Goal: Task Accomplishment & Management: Use online tool/utility

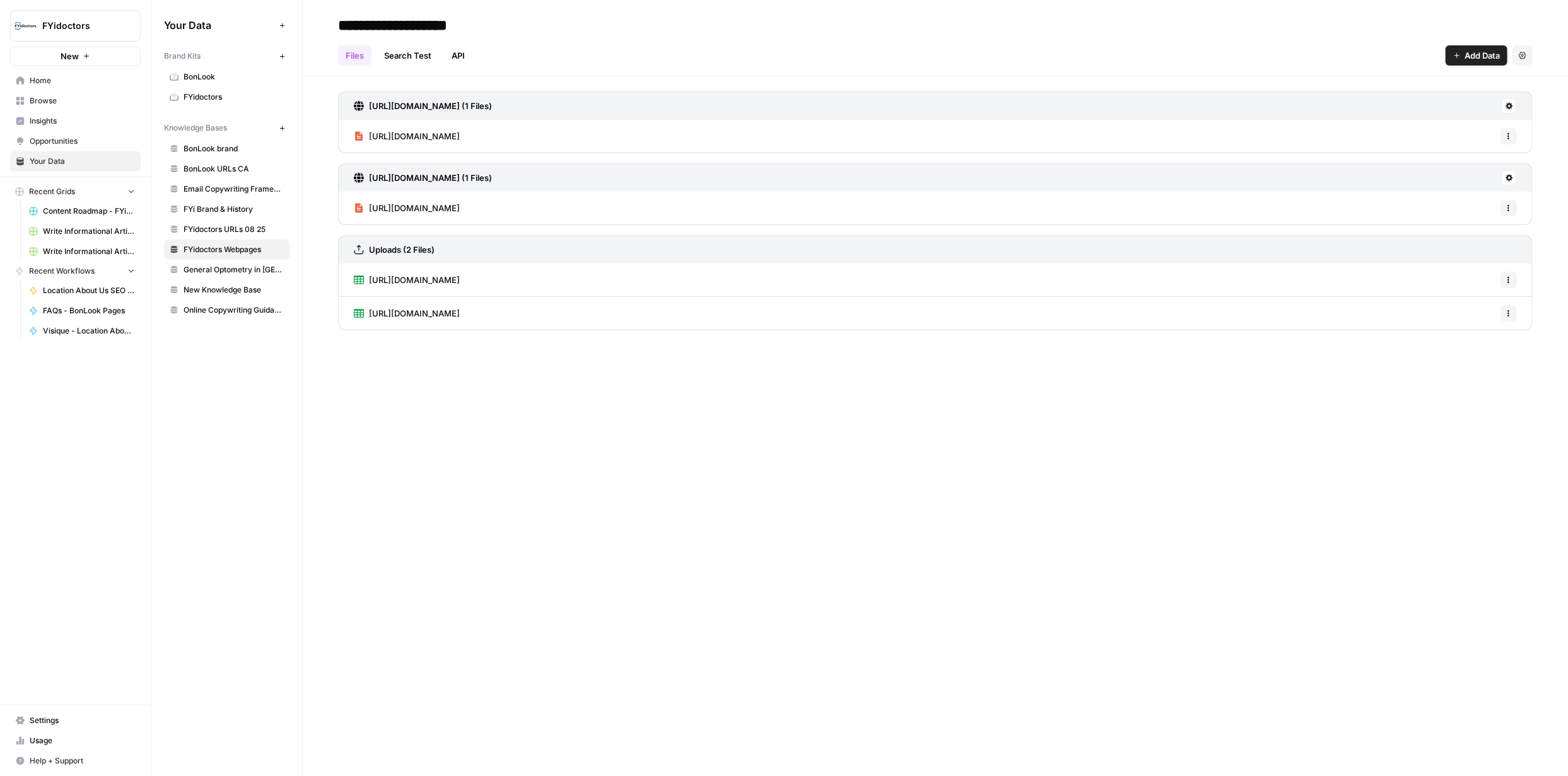
click at [84, 95] on span "Browse" at bounding box center [82, 100] width 105 height 11
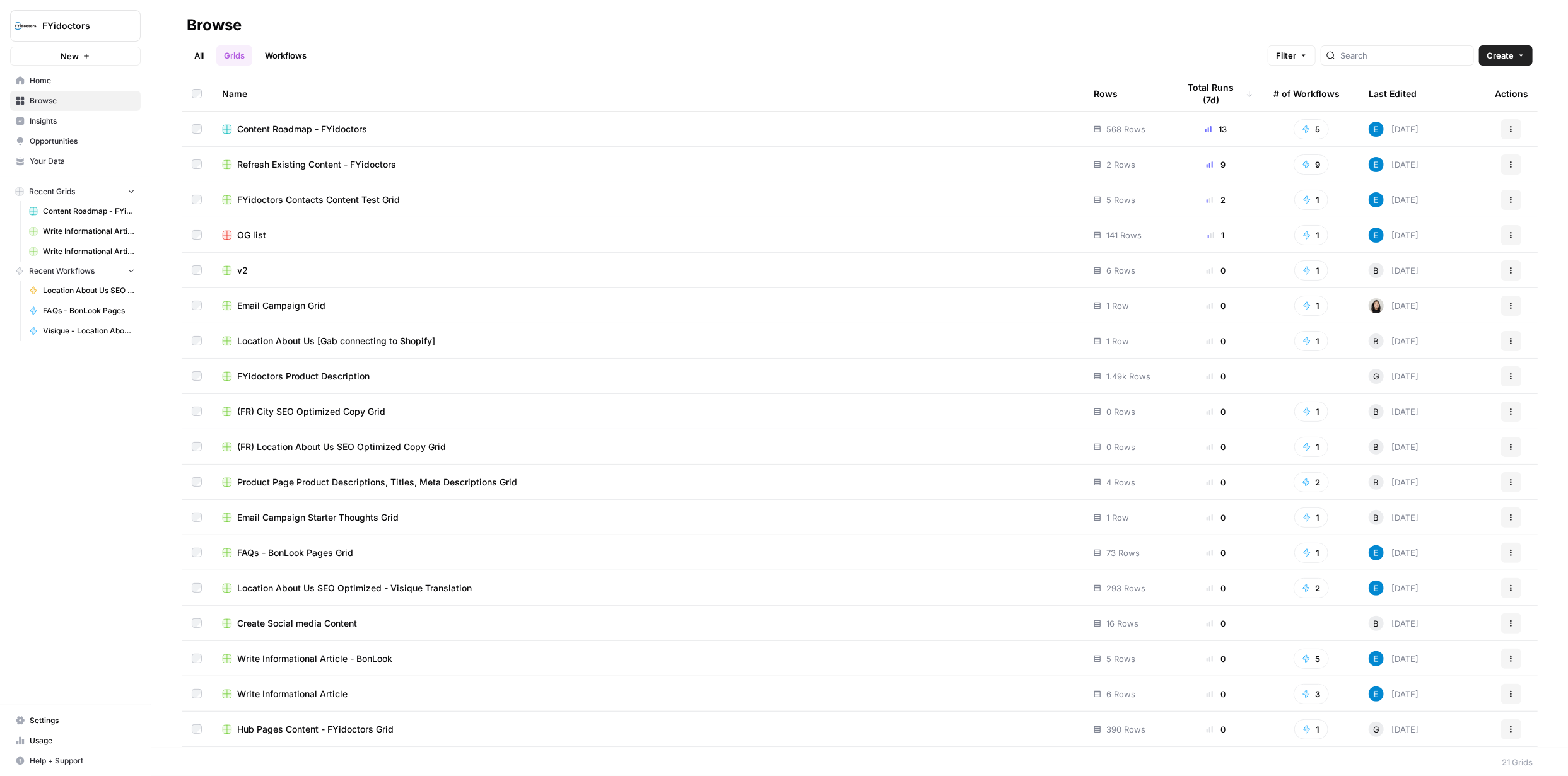
click at [315, 197] on span "FYidoctors Contacts Content Test Grid" at bounding box center [319, 199] width 163 height 13
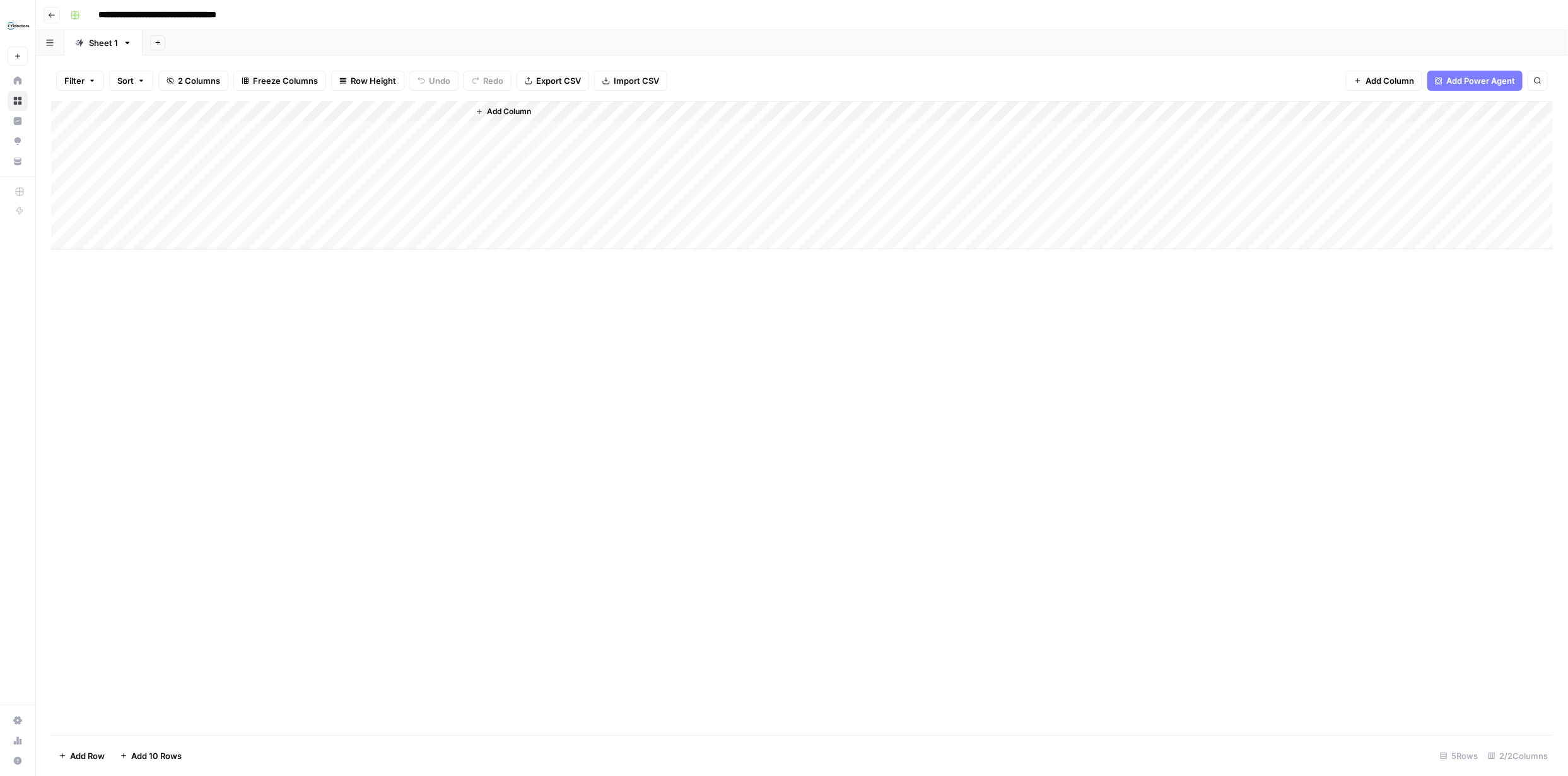
click at [442, 110] on div "Add Column" at bounding box center [802, 176] width 1502 height 149
click at [477, 448] on div "Add Column" at bounding box center [802, 418] width 1502 height 634
click at [67, 154] on div "Add Column" at bounding box center [802, 176] width 1502 height 149
click at [95, 749] on button "Delete 1 Row" at bounding box center [84, 756] width 66 height 20
click at [742, 144] on span "Delete" at bounding box center [739, 146] width 27 height 13
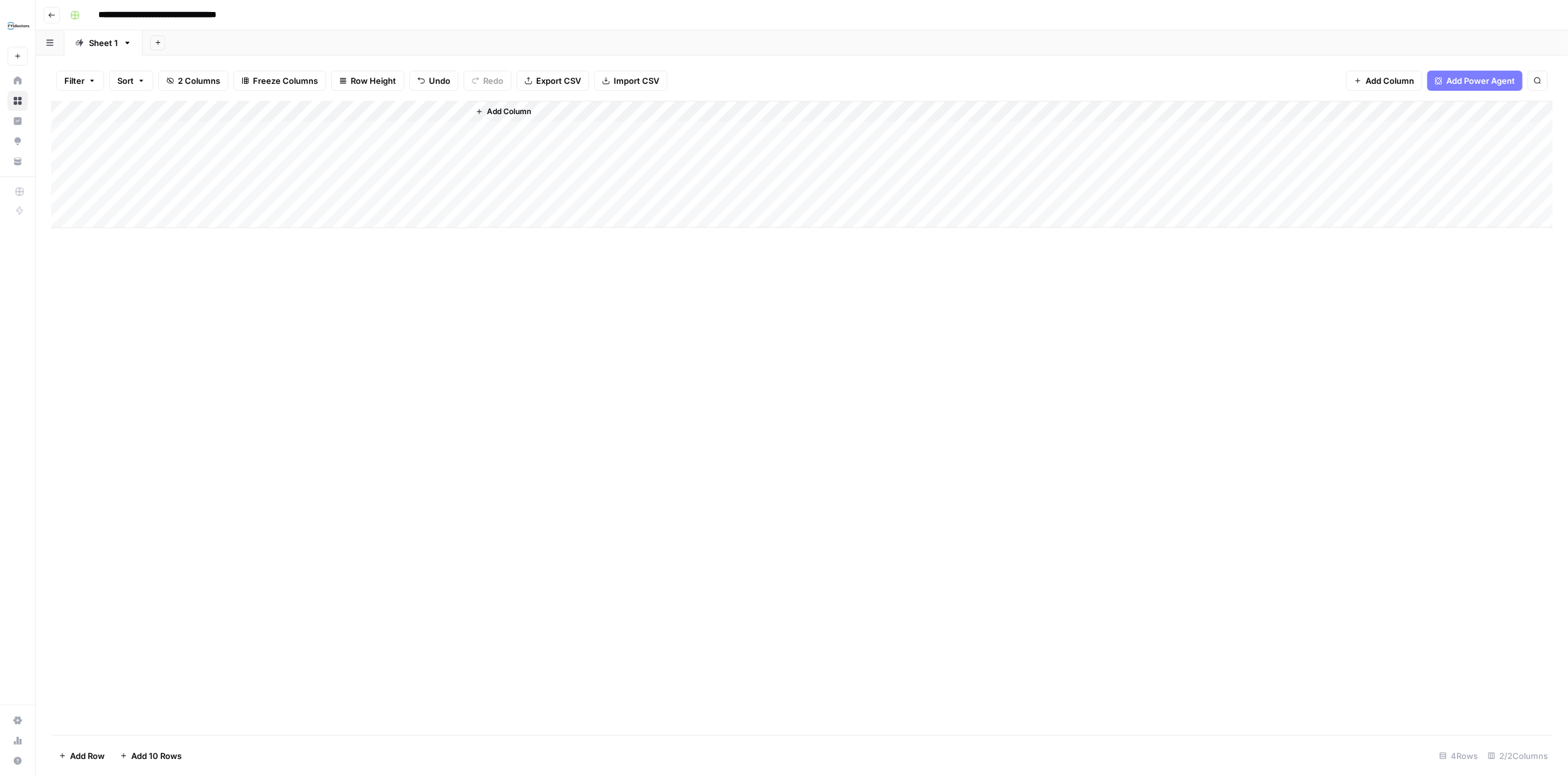
click at [441, 112] on div "Add Column" at bounding box center [802, 165] width 1502 height 128
click at [351, 233] on span "Edit Workflow" at bounding box center [356, 235] width 110 height 13
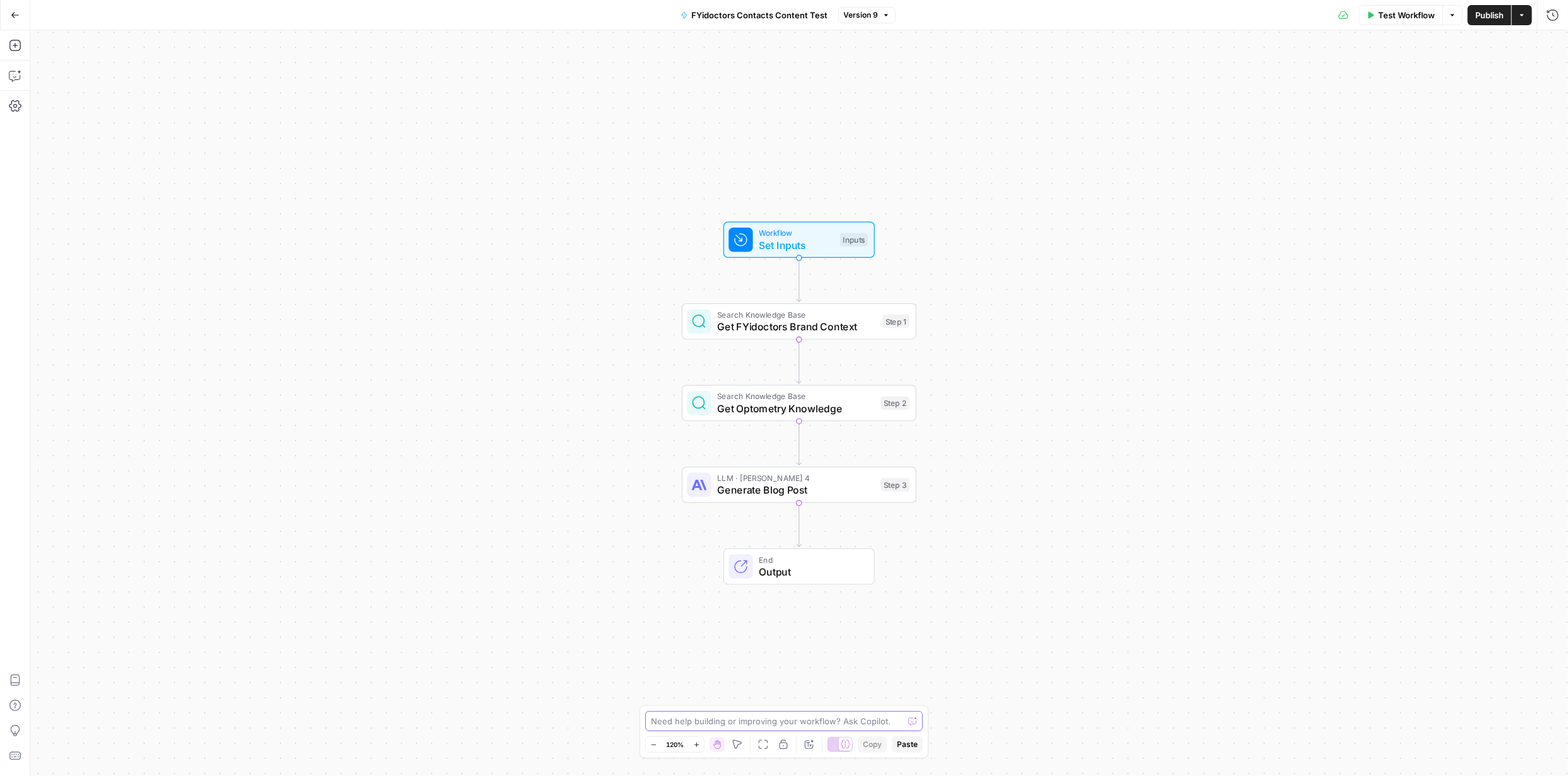
click at [797, 715] on textarea at bounding box center [777, 721] width 252 height 13
click at [826, 722] on textarea "Add this to the prompt." at bounding box center [771, 721] width 241 height 13
click at [757, 721] on textarea "Add this to the prompt. I do not want any form or sorts of repetitions" at bounding box center [771, 715] width 242 height 25
click at [885, 722] on textarea "Add this to the prompt. I do not want any form or sorts of repetitions througho…" at bounding box center [771, 708] width 242 height 38
paste textarea "Why Choose FYidoctors for Contact Lens Care"
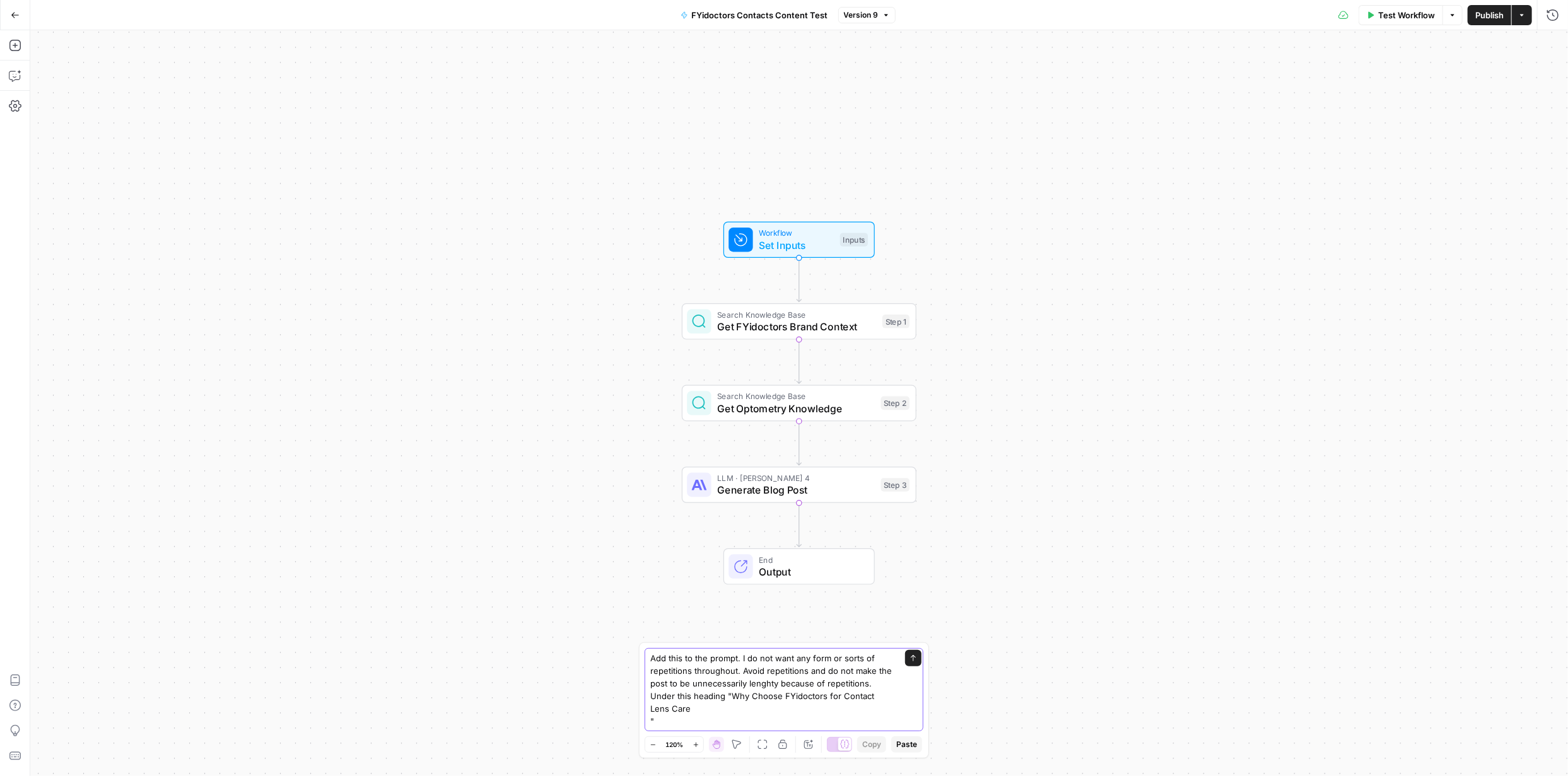
click at [746, 714] on textarea "Add this to the prompt. I do not want any form or sorts of repetitions througho…" at bounding box center [771, 690] width 242 height 76
click at [682, 719] on textarea "Add this to the prompt. I do not want any form or sorts of repetitions througho…" at bounding box center [771, 690] width 242 height 76
paste textarea "we should talk about contact lens fitting here to differentiate us from online …"
click at [657, 717] on textarea "Add this to the prompt. I do not want any form or sorts of repetitions througho…" at bounding box center [771, 684] width 242 height 88
click at [866, 704] on textarea "Add this to the prompt. I do not want any form or sorts of repetitions througho…" at bounding box center [771, 684] width 242 height 88
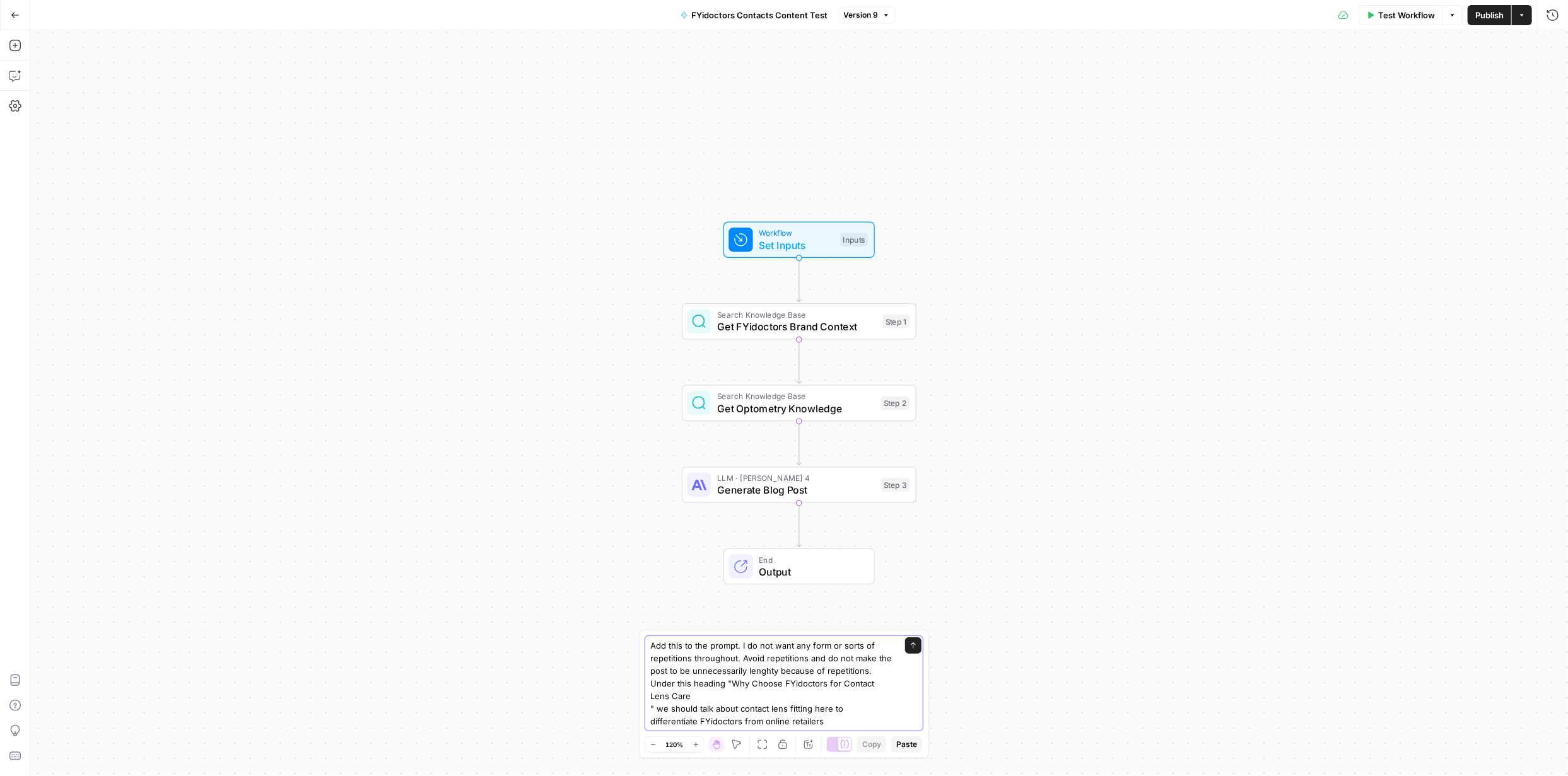
click at [714, 713] on textarea "Add this to the prompt. I do not want any form or sorts of repetitions througho…" at bounding box center [771, 684] width 242 height 88
click at [837, 719] on textarea "Add this to the prompt. I do not want any form or sorts of repetitions througho…" at bounding box center [771, 684] width 242 height 88
click at [883, 701] on textarea "Add this to the prompt. I do not want any form or sorts of repetitions througho…" at bounding box center [771, 684] width 242 height 88
click at [852, 725] on textarea "Add this to the prompt. I do not want any form or sorts of repetitions througho…" at bounding box center [771, 684] width 242 height 88
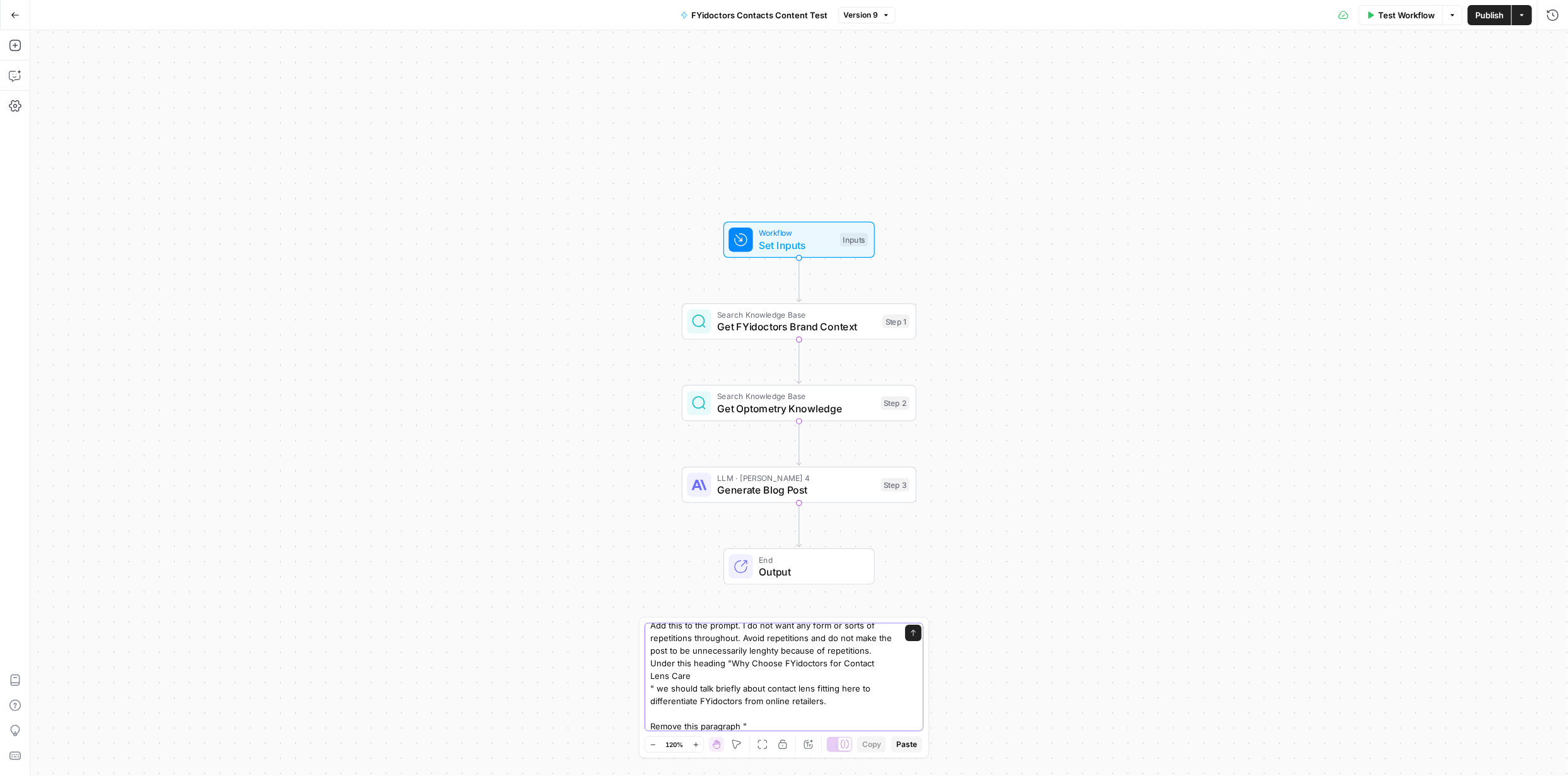
paste textarea "As Canada's largest eye care provider, we invest in the latest diagnostic and f…"
click at [853, 713] on textarea "Add this to the prompt. I do not want any form or sorts of repetitions througho…" at bounding box center [771, 703] width 242 height 152
click at [872, 719] on textarea "Add this to the prompt. I do not want any form or sorts of repetitions througho…" at bounding box center [771, 653] width 242 height 152
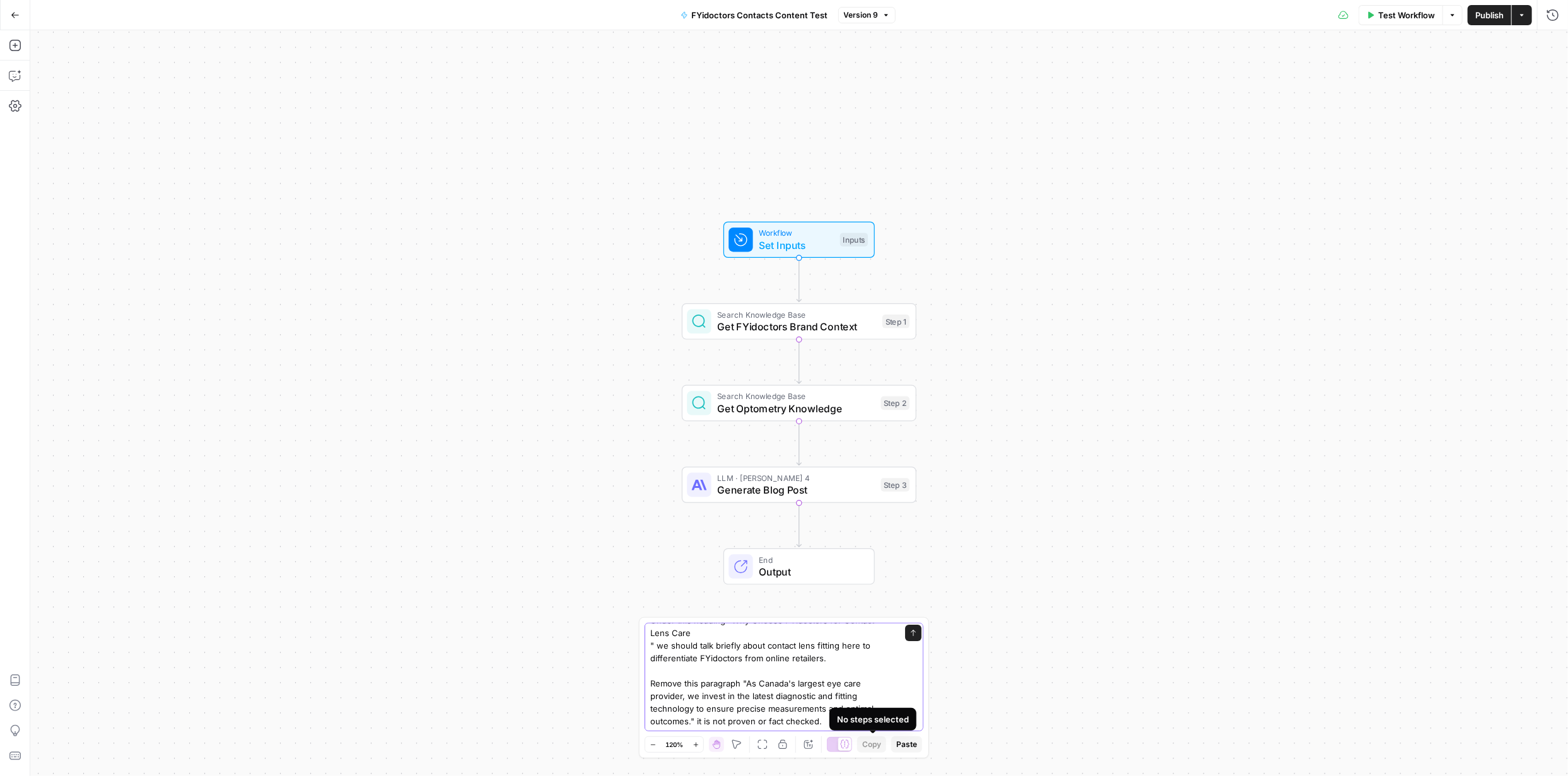
scroll to position [70, 0]
paste textarea "Personalized Patient Care We understand that every patient is unique, which is …"
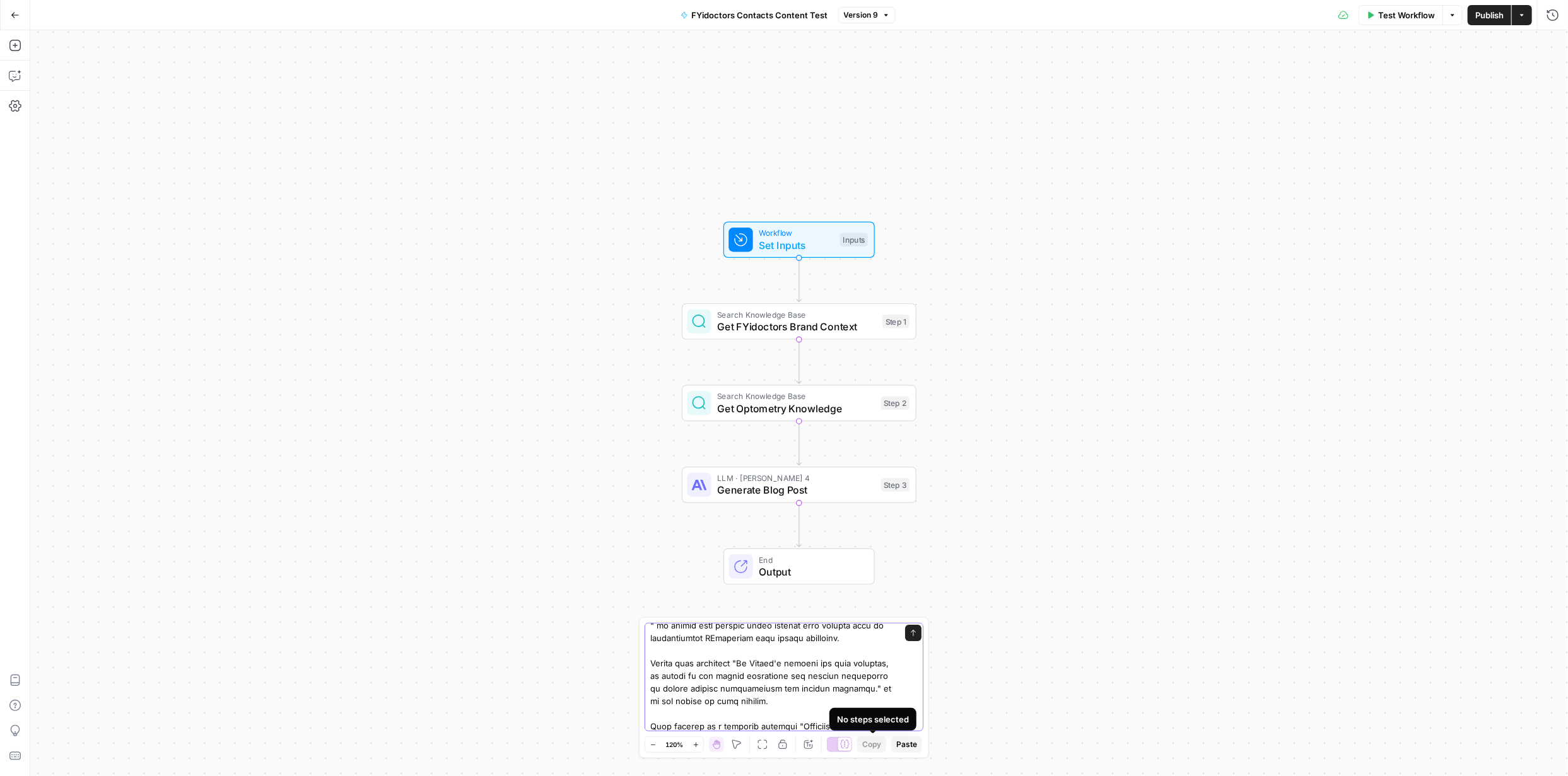
scroll to position [222, 0]
type textarea "Add this to the prompt. I do not want any form or sorts of repetitions througho…"
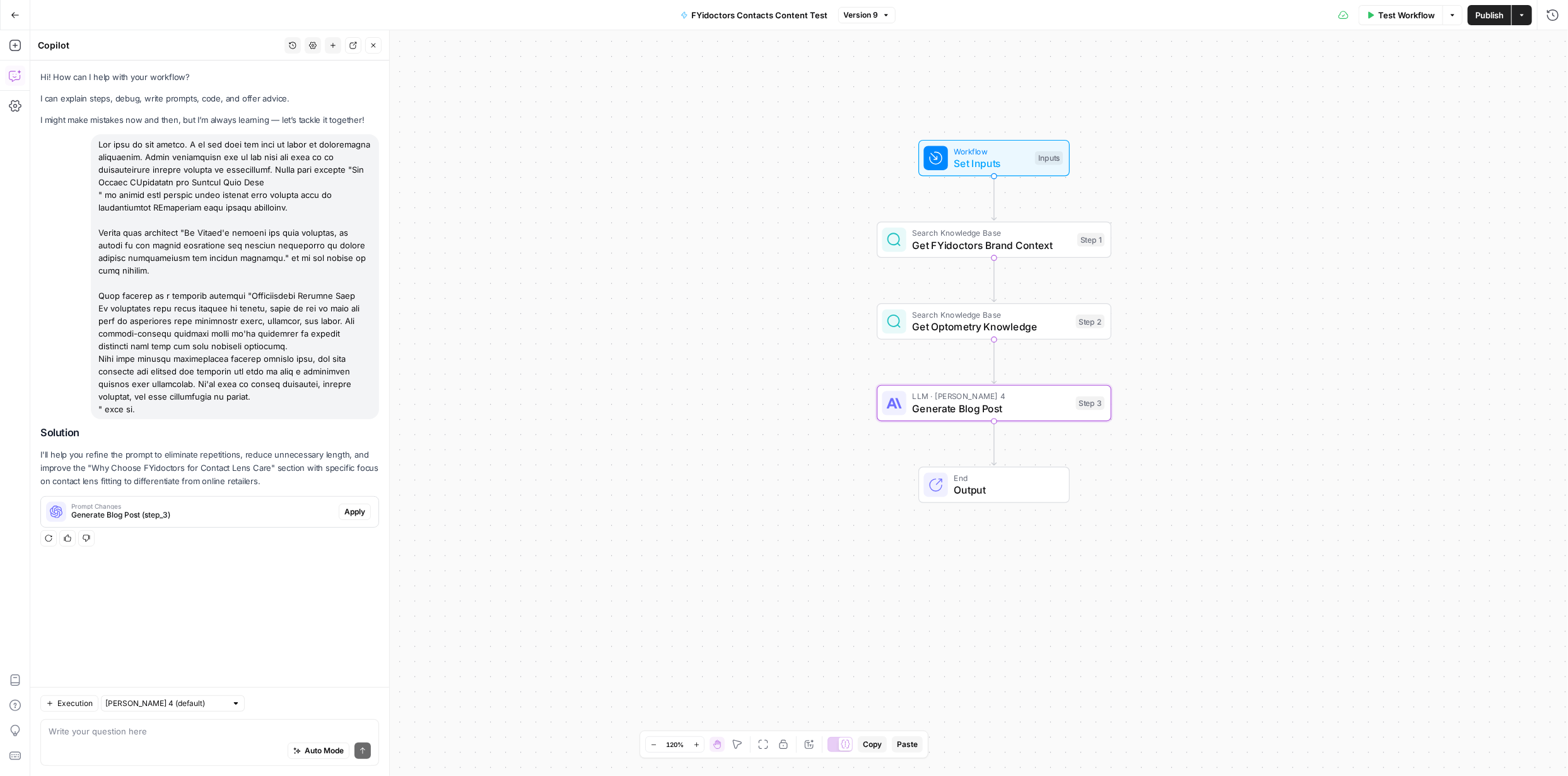
click at [346, 509] on span "Apply" at bounding box center [354, 512] width 21 height 11
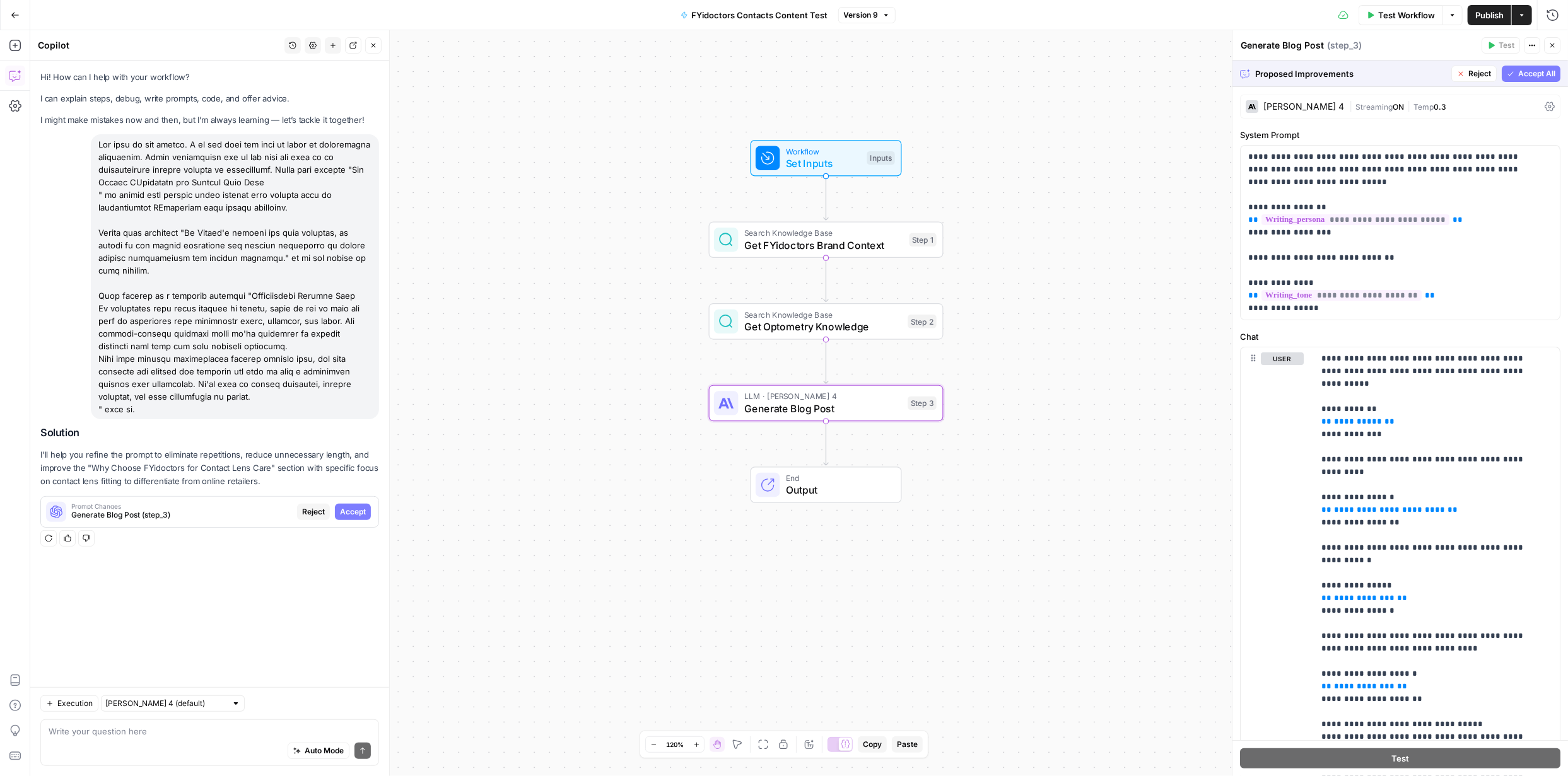
click at [354, 507] on span "Accept" at bounding box center [352, 512] width 26 height 11
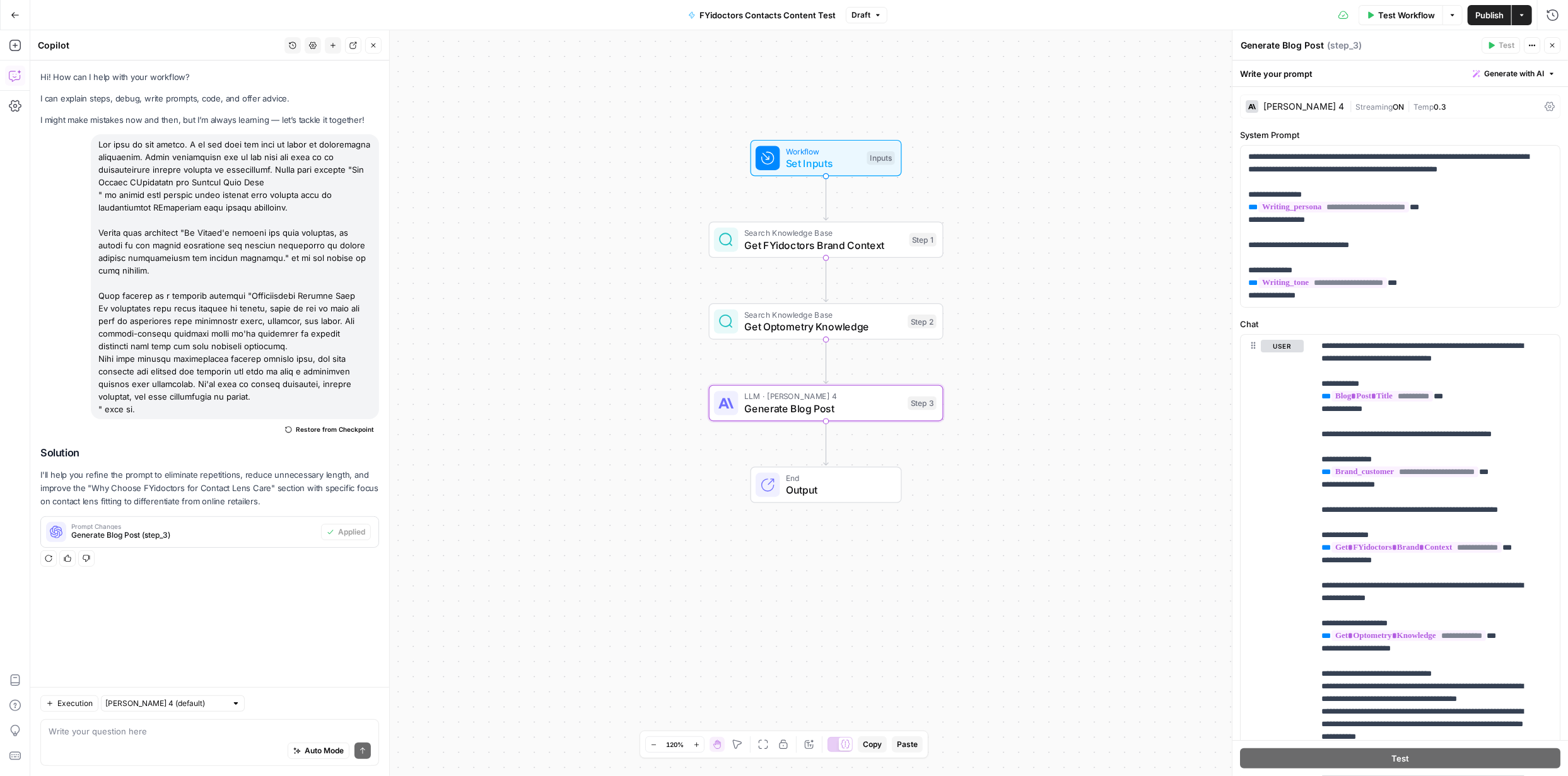
click at [1482, 16] on span "Publish" at bounding box center [1489, 15] width 29 height 13
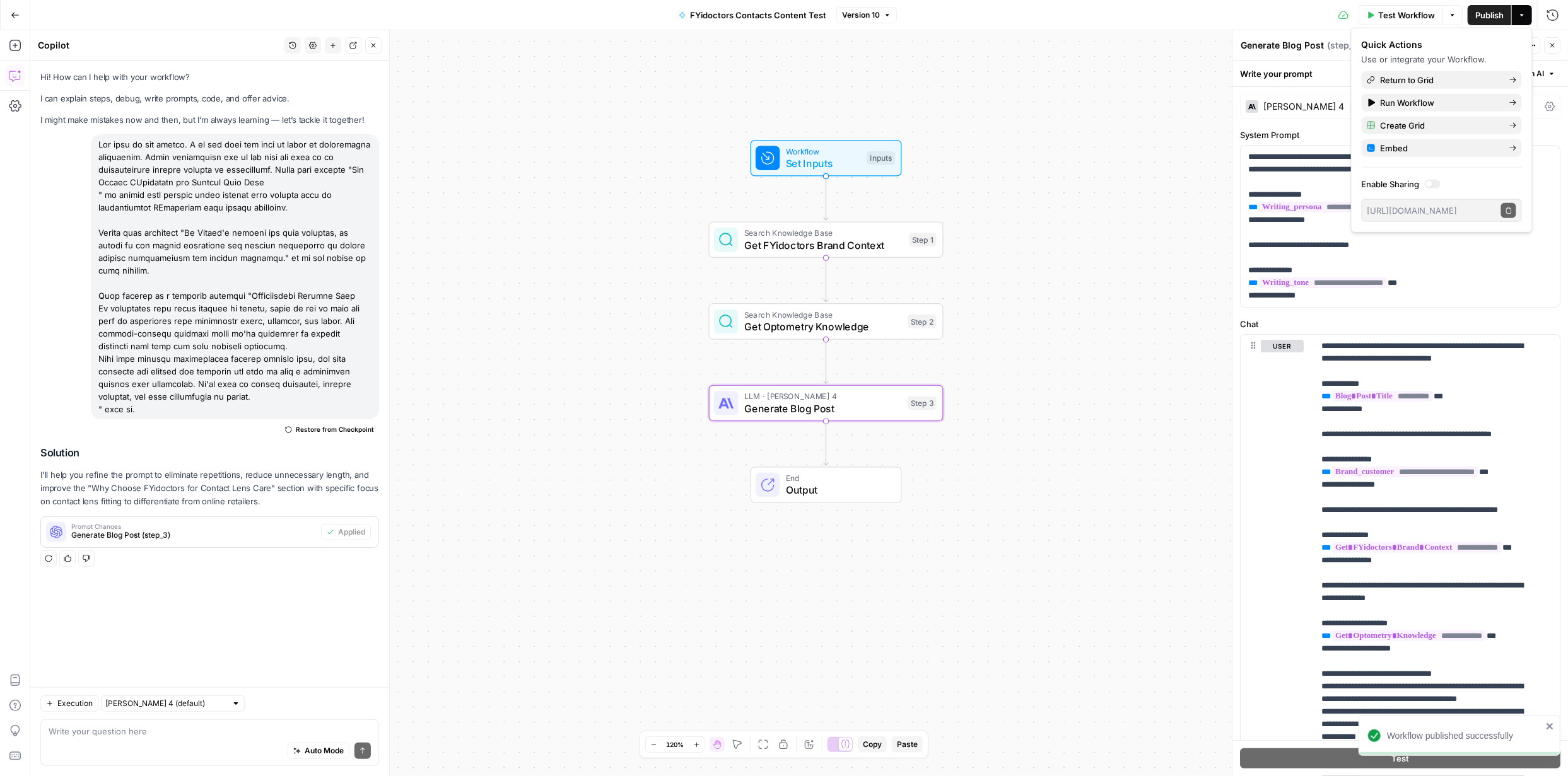
click at [1479, 17] on span "Publish" at bounding box center [1489, 15] width 29 height 13
click at [1492, 78] on span "Return to Grid" at bounding box center [1440, 80] width 118 height 13
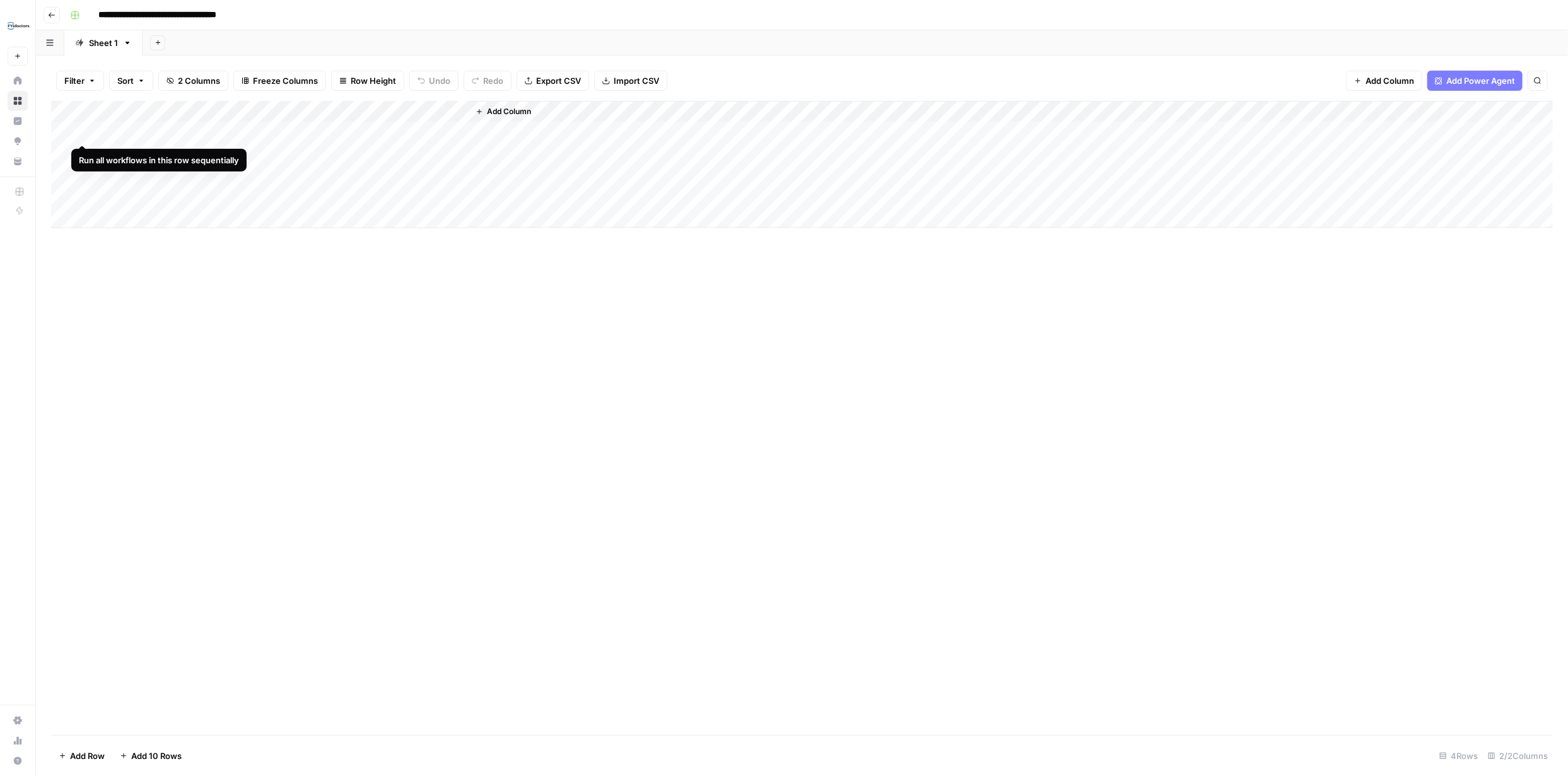
click at [78, 132] on div "Add Column" at bounding box center [802, 165] width 1502 height 128
click at [436, 130] on div "Add Column" at bounding box center [802, 165] width 1502 height 128
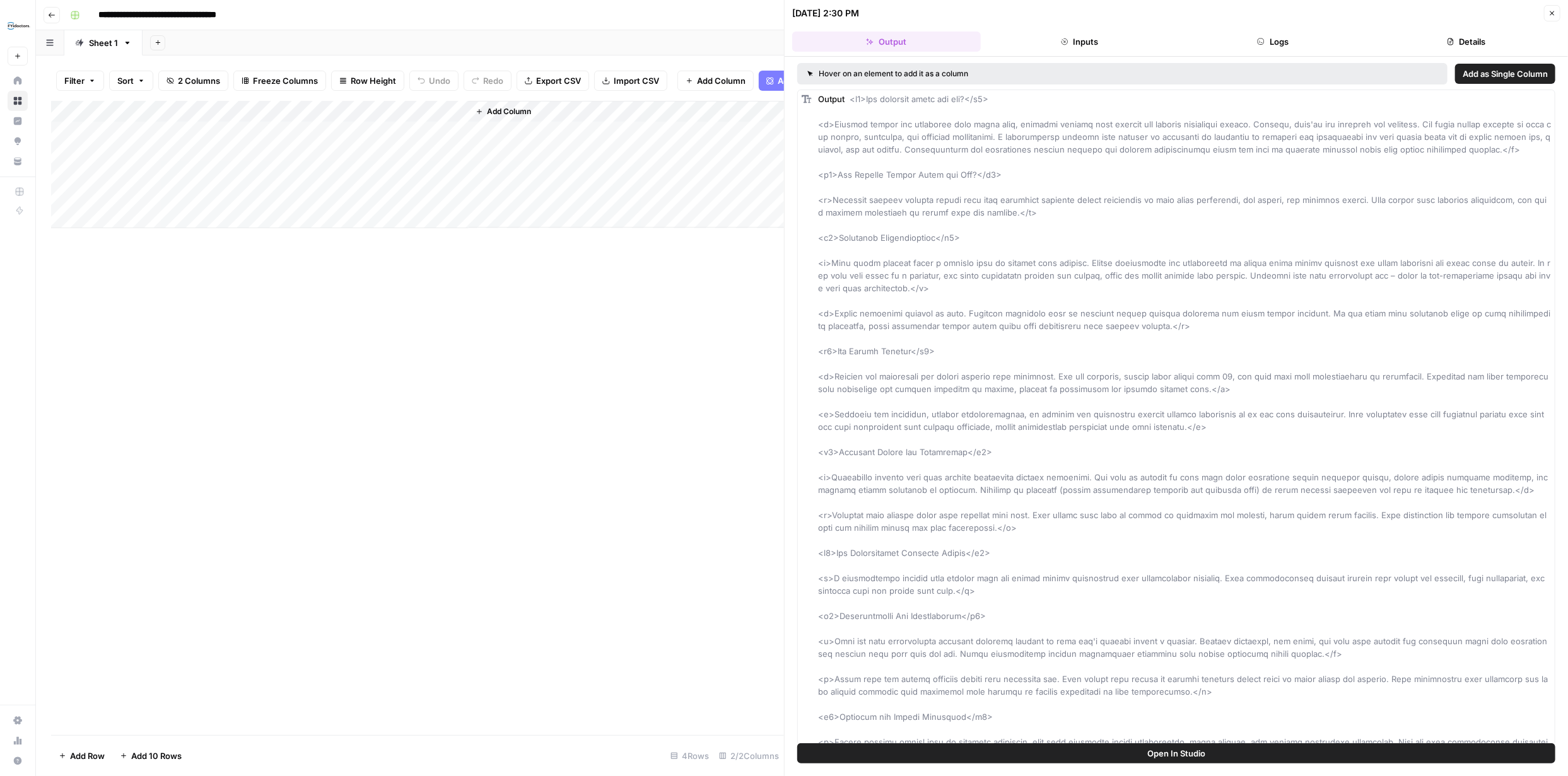
click at [1288, 41] on button "Logs" at bounding box center [1273, 41] width 189 height 20
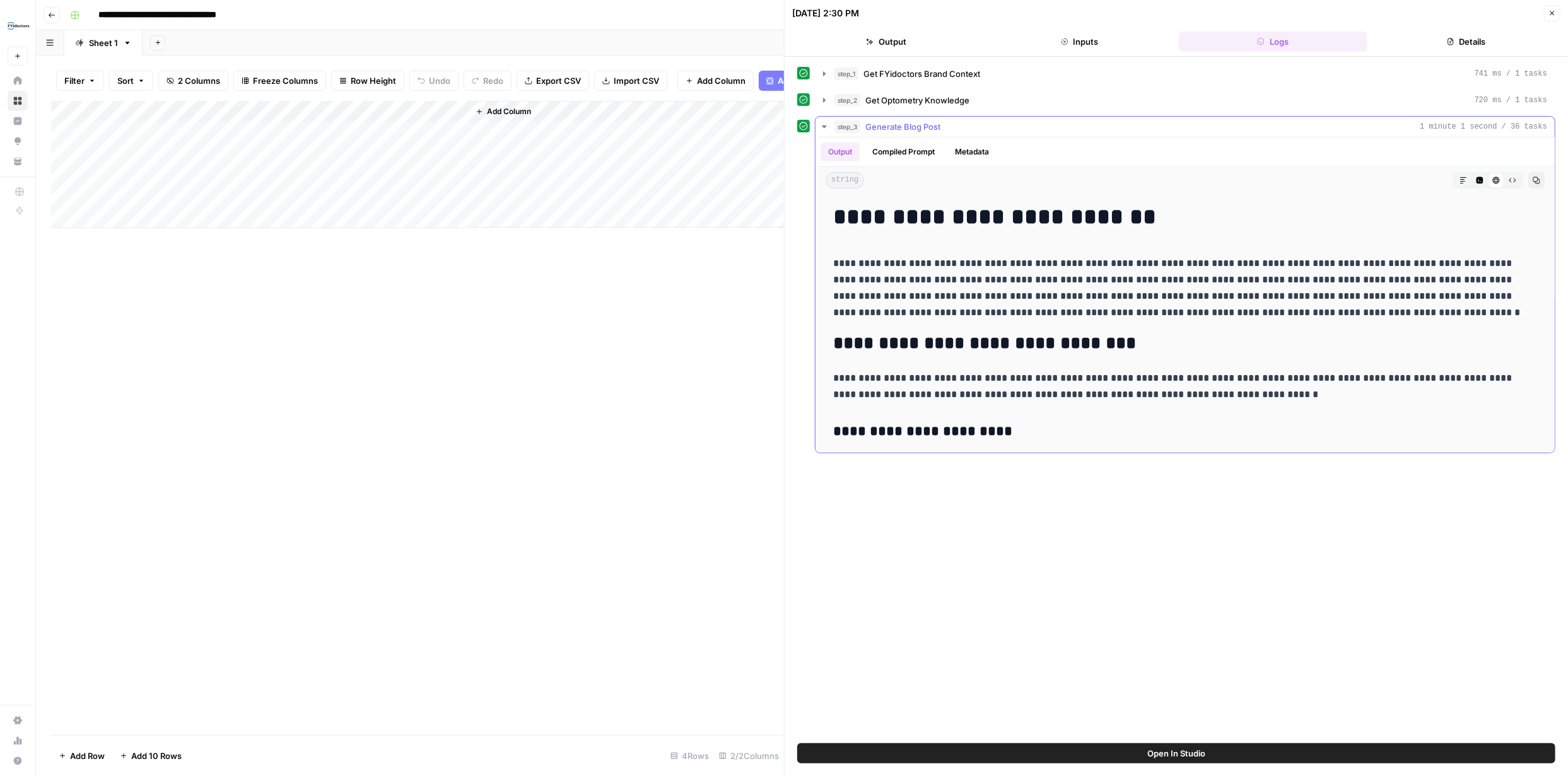
click at [1028, 337] on h2 "**********" at bounding box center [1180, 344] width 695 height 20
click at [1029, 338] on h2 "**********" at bounding box center [1180, 344] width 695 height 20
click at [1117, 342] on h2 "**********" at bounding box center [1180, 344] width 695 height 20
click at [1111, 342] on h2 "**********" at bounding box center [1180, 344] width 695 height 20
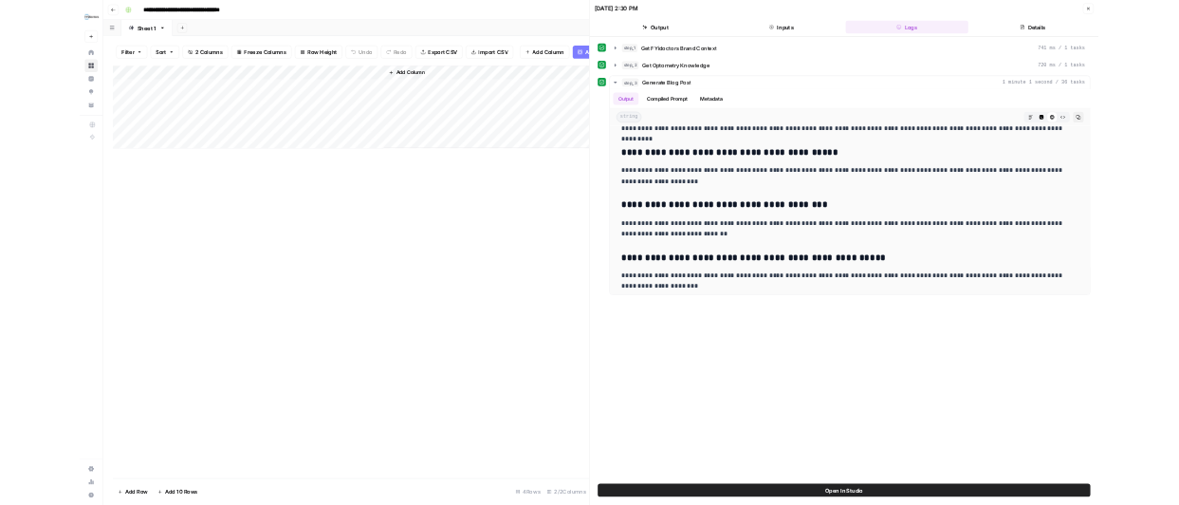
scroll to position [3623, 0]
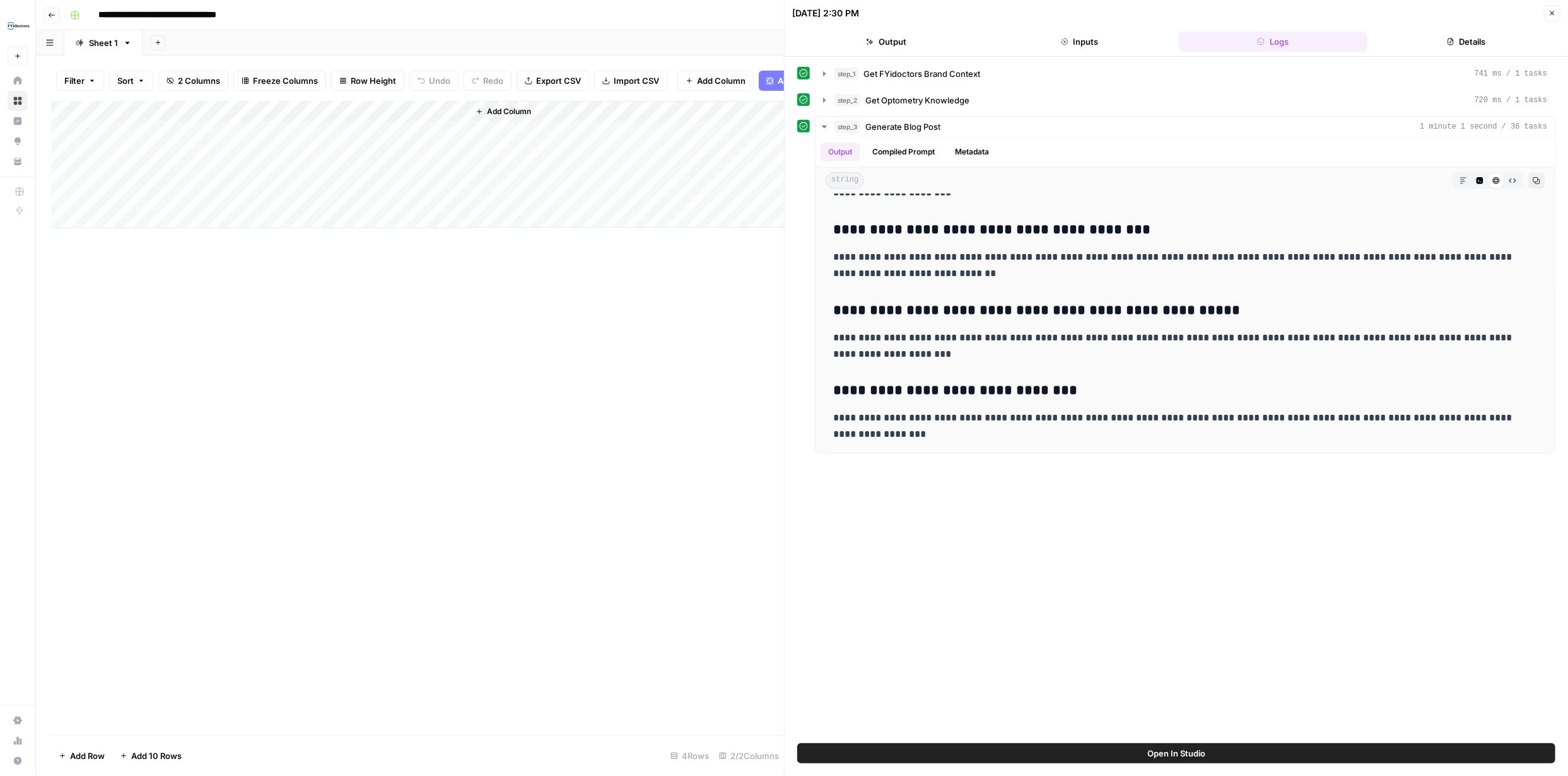
drag, startPoint x: 838, startPoint y: 213, endPoint x: 1012, endPoint y: 461, distance: 303.0
click at [1012, 461] on div "**********" at bounding box center [1176, 400] width 758 height 674
copy div "**********"
click at [1549, 19] on button "Close" at bounding box center [1552, 13] width 17 height 17
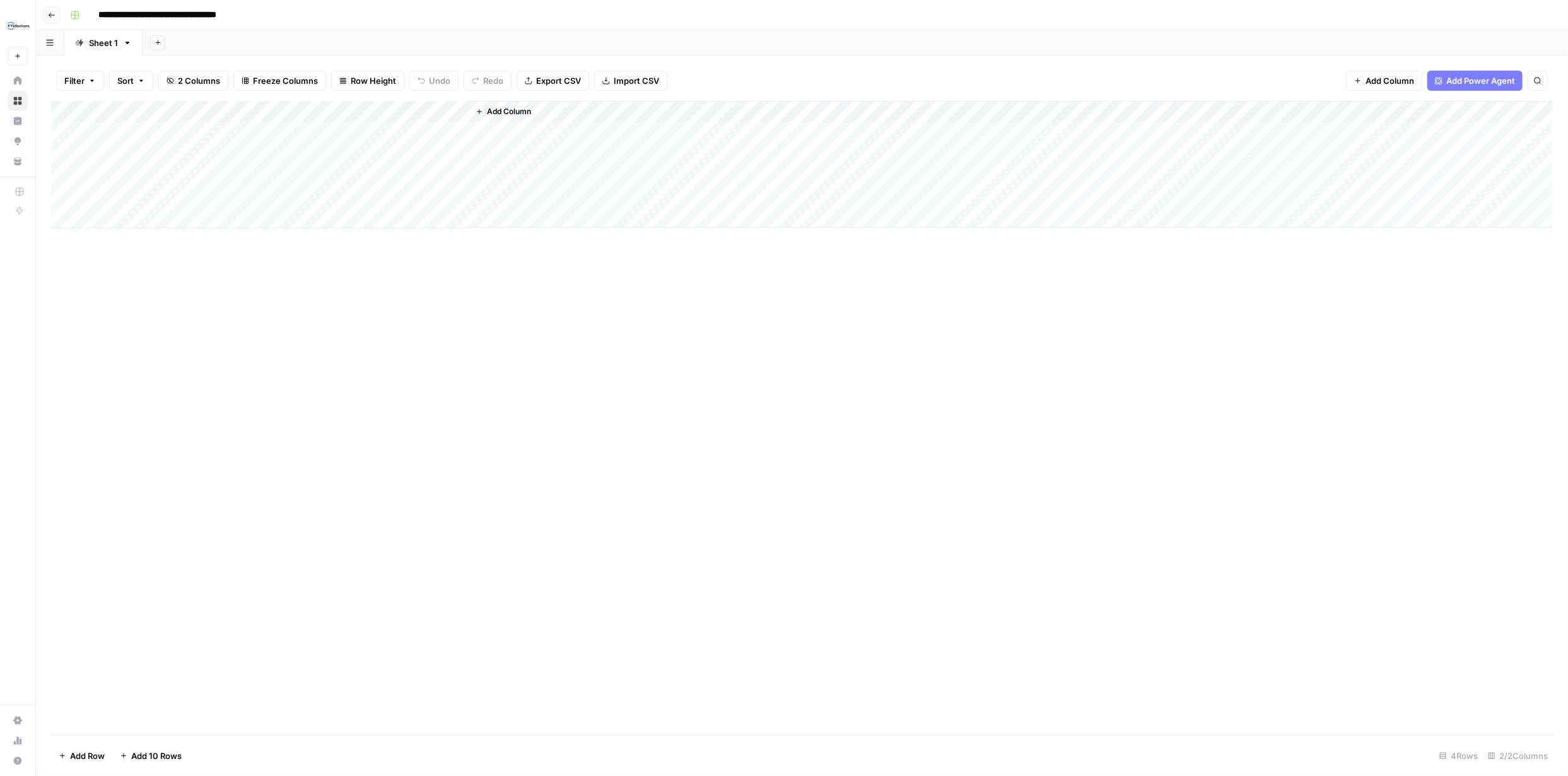
click at [236, 17] on input "**********" at bounding box center [180, 15] width 176 height 20
click at [148, 15] on input "**********" at bounding box center [180, 15] width 176 height 20
click at [718, 455] on div "Add Column" at bounding box center [802, 418] width 1502 height 634
type input "**********"
